Goal: Transaction & Acquisition: Book appointment/travel/reservation

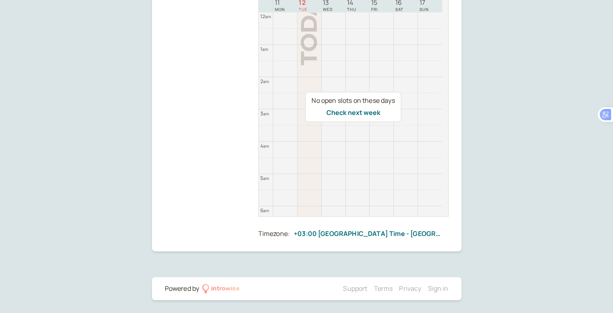
scroll to position [390, 0]
click at [361, 110] on button "Check next week" at bounding box center [353, 112] width 54 height 7
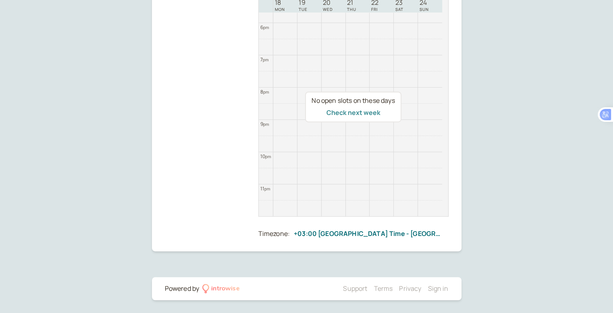
click at [358, 113] on button "Check next week" at bounding box center [353, 112] width 54 height 7
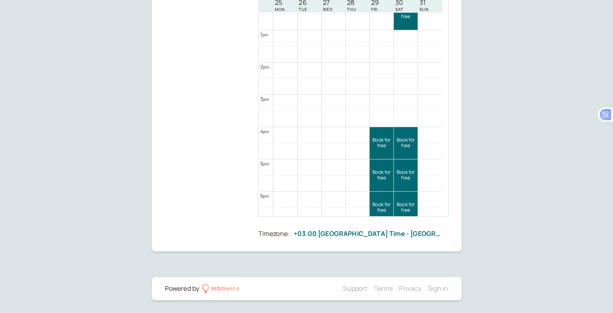
scroll to position [403, 0]
drag, startPoint x: 448, startPoint y: 152, endPoint x: 448, endPoint y: 200, distance: 48.0
click at [448, 200] on td "12 am 1 am 2 am 3 am 4 am 5 am 6 am 7 am 8 am 9 am 10 am 11 am 12 pm 1 pm 2 pm …" at bounding box center [354, 114] width 190 height 204
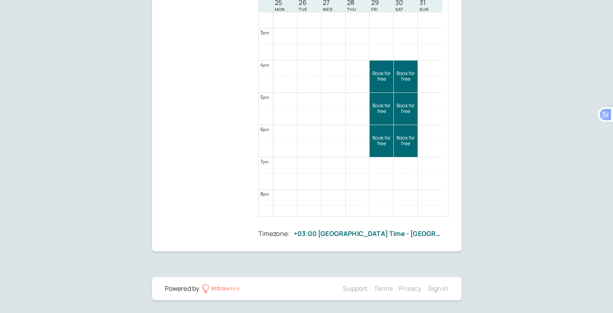
scroll to position [466, 0]
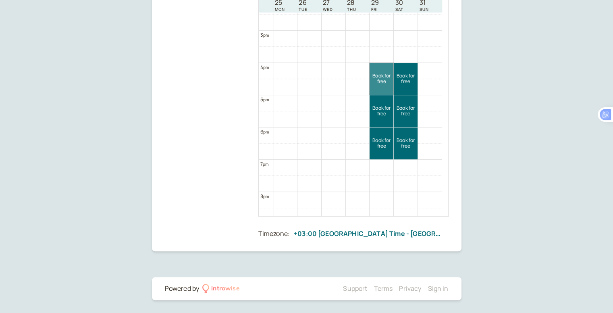
click at [384, 76] on link "Book for free free" at bounding box center [382, 79] width 24 height 32
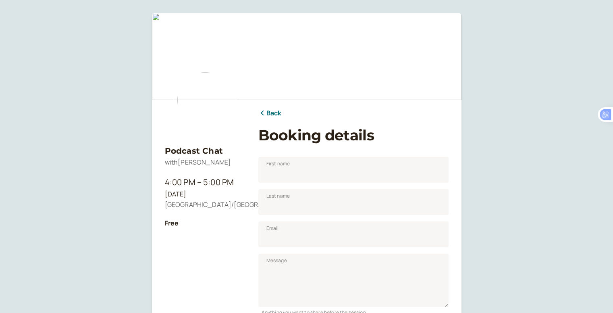
click at [266, 111] on link "Back" at bounding box center [269, 113] width 23 height 10
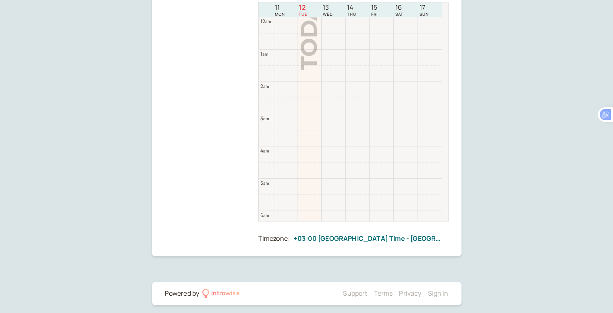
scroll to position [259, 0]
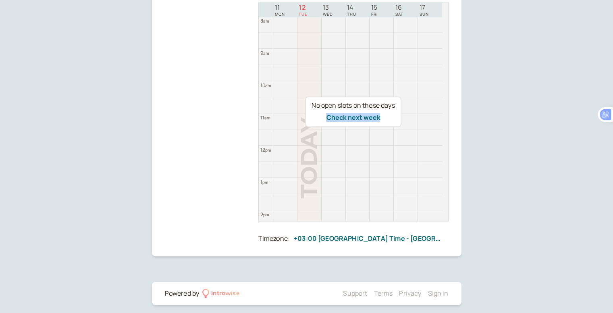
drag, startPoint x: 445, startPoint y: 122, endPoint x: 436, endPoint y: 47, distance: 75.2
click at [436, 47] on div "No open slots on these days Check next week" at bounding box center [353, 111] width 190 height 219
click at [343, 123] on div "No open slots on these days Check next week" at bounding box center [353, 111] width 96 height 31
click at [347, 118] on button "Check next week" at bounding box center [353, 117] width 54 height 7
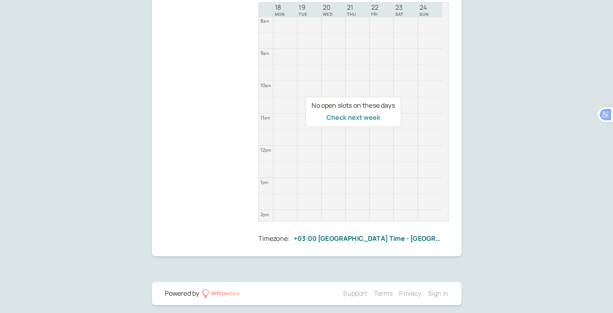
scroll to position [258, 0]
drag, startPoint x: 445, startPoint y: 108, endPoint x: 442, endPoint y: 156, distance: 48.9
click at [442, 156] on div "No open slots on these days Check next week" at bounding box center [353, 111] width 190 height 219
click at [353, 116] on button "Check next week" at bounding box center [353, 117] width 54 height 7
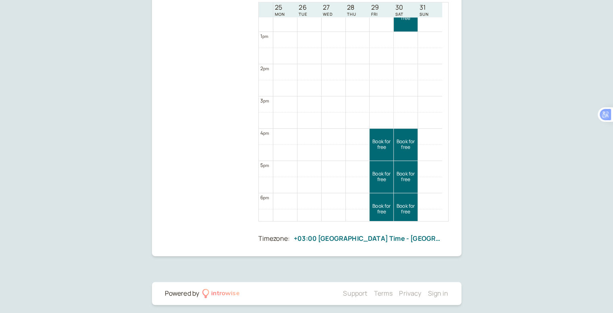
scroll to position [406, 0]
click at [379, 139] on link "Book for free free" at bounding box center [382, 143] width 24 height 32
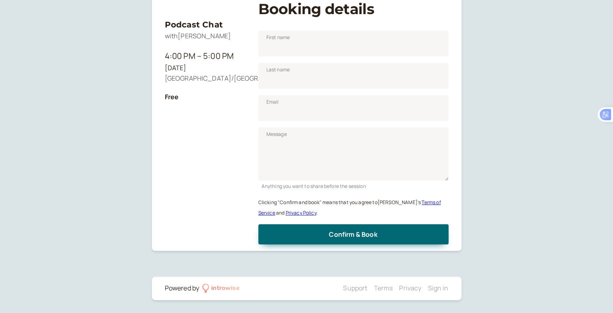
scroll to position [100, 0]
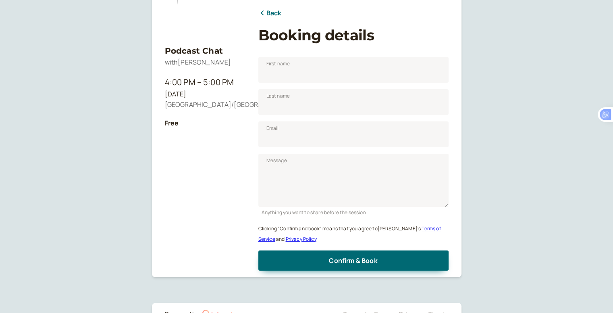
click at [284, 55] on div "First name" at bounding box center [353, 66] width 190 height 32
click at [284, 62] on span "First name" at bounding box center [278, 64] width 24 height 8
click at [284, 62] on input "First name" at bounding box center [353, 70] width 190 height 26
type input "[PERSON_NAME]"
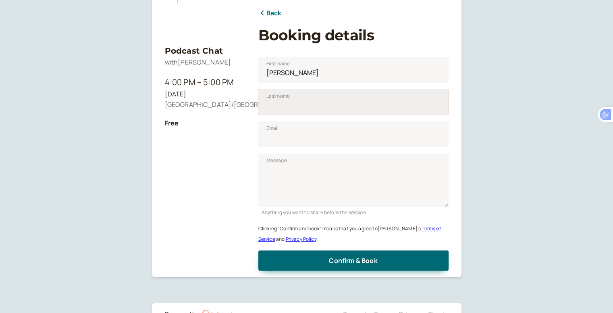
click at [284, 110] on input "Last name" at bounding box center [353, 102] width 190 height 26
type input "Muigai"
click at [270, 143] on input "Email" at bounding box center [353, 134] width 190 height 26
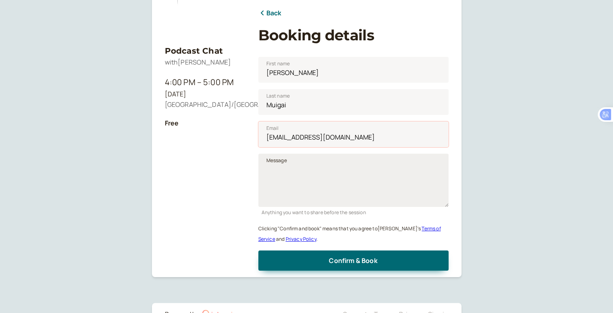
type input "[EMAIL_ADDRESS][DOMAIN_NAME]"
click at [271, 162] on span "Message" at bounding box center [276, 160] width 21 height 8
click at [271, 162] on textarea "Message" at bounding box center [353, 180] width 190 height 53
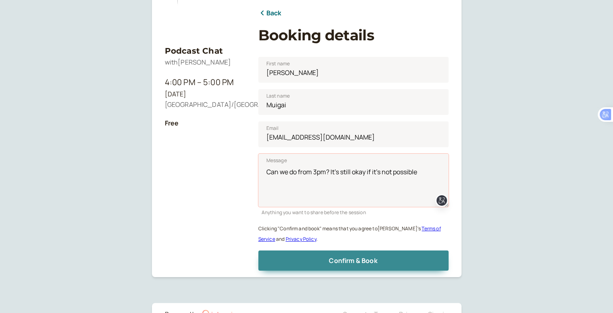
type textarea "Can we do from 3pm? It's still okay if it's not possible"
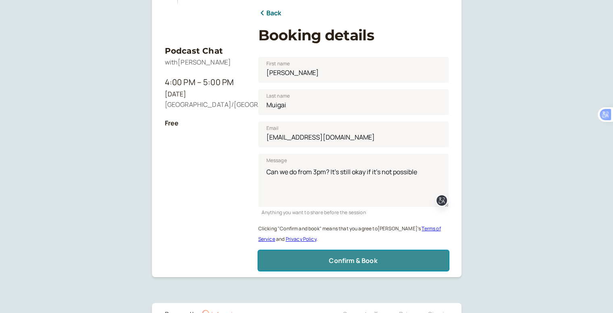
click at [350, 260] on span "Confirm & Book" at bounding box center [353, 260] width 48 height 9
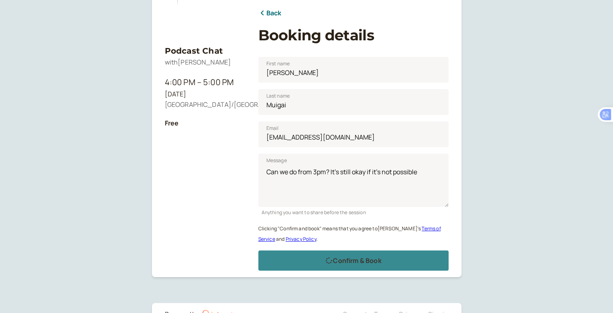
scroll to position [47, 0]
